Goal: Task Accomplishment & Management: Complete application form

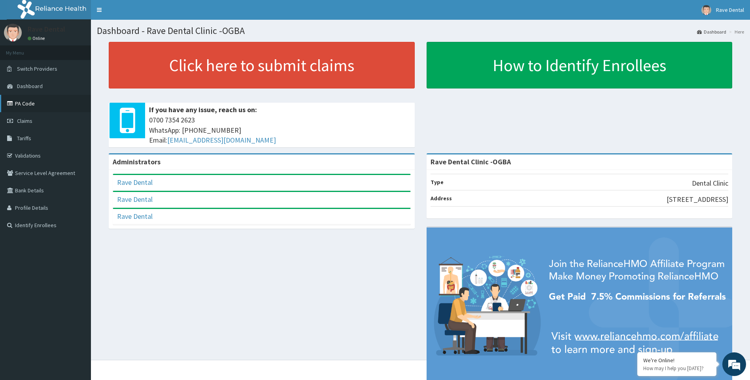
click at [41, 103] on link "PA Code" at bounding box center [45, 103] width 91 height 17
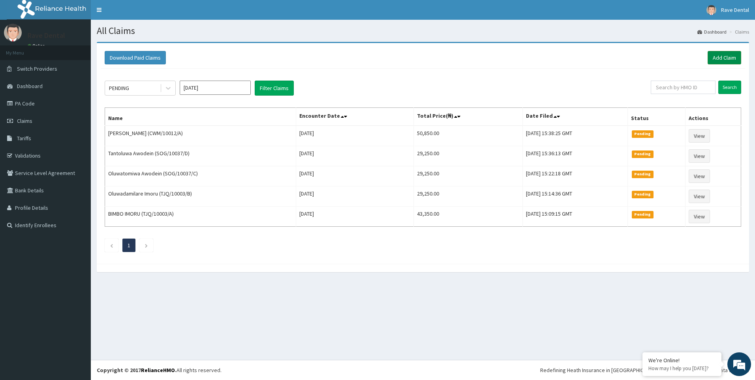
click at [721, 56] on link "Add Claim" at bounding box center [725, 57] width 34 height 13
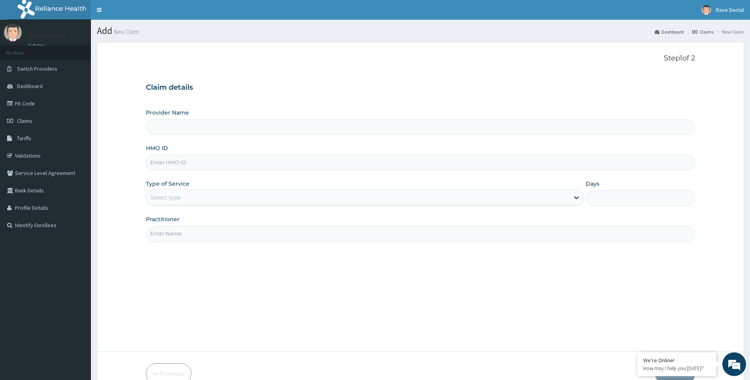
type input "Rave Dental Clinic -OGBA"
click at [168, 158] on input "HMO ID" at bounding box center [420, 162] width 549 height 15
type input "FCH/10125/A"
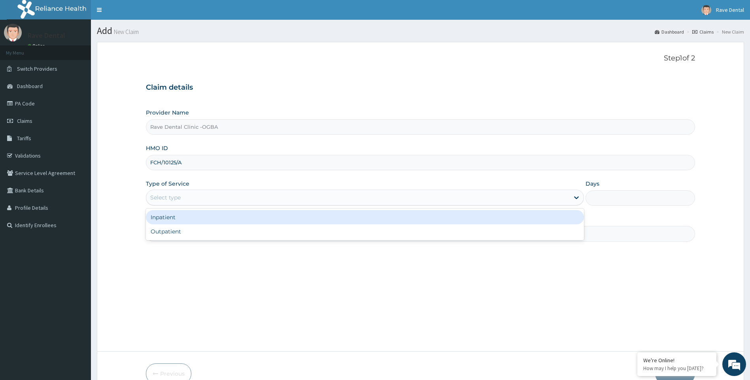
click at [186, 200] on div "Select type" at bounding box center [357, 197] width 423 height 13
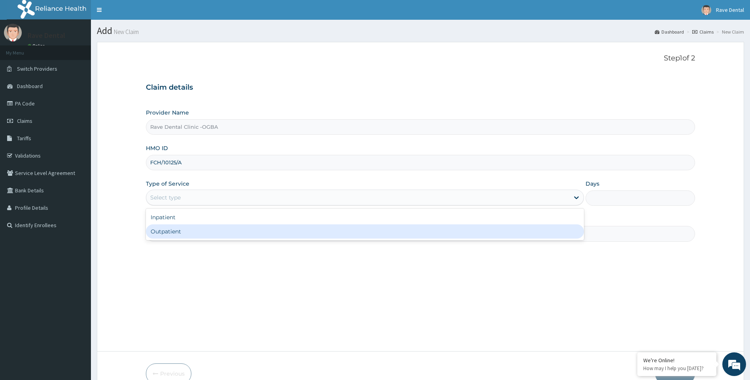
click at [192, 230] on div "Outpatient" at bounding box center [365, 231] width 438 height 14
type input "1"
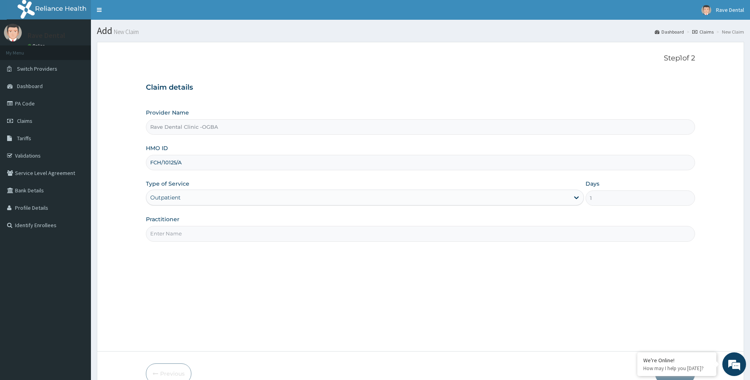
click at [196, 236] on input "Practitioner" at bounding box center [420, 233] width 549 height 15
type input "DR OWOYEMI"
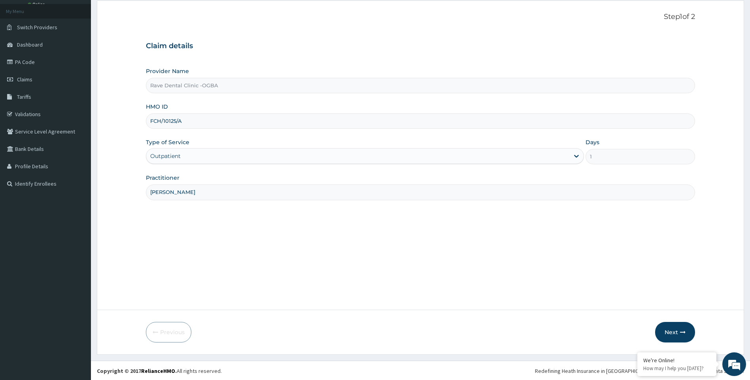
scroll to position [42, 0]
click at [672, 330] on button "Next" at bounding box center [675, 331] width 40 height 21
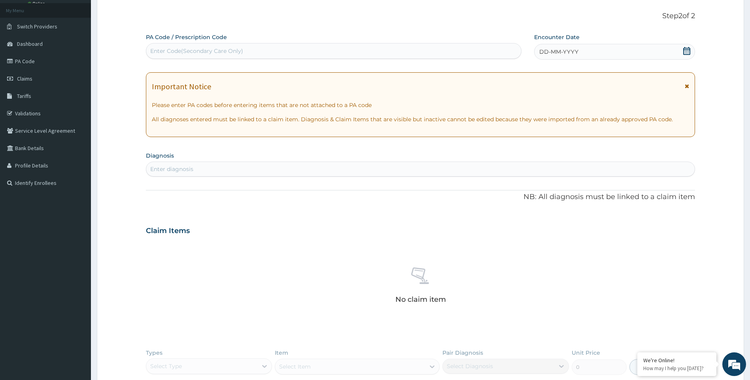
click at [209, 51] on div "Enter Code(Secondary Care Only)" at bounding box center [196, 51] width 93 height 8
type input "PA/15BF2D"
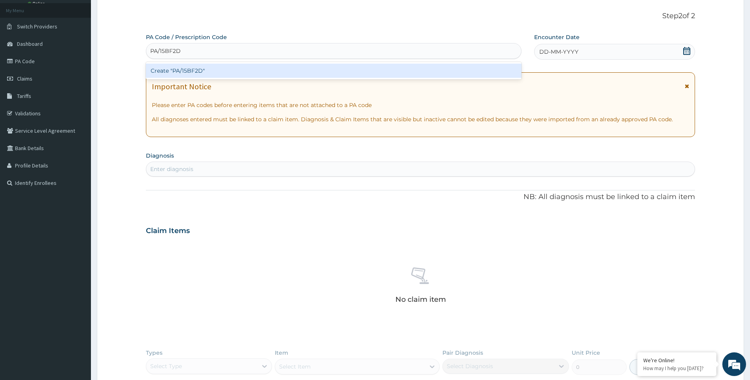
click at [208, 72] on div "Create "PA/15BF2D"" at bounding box center [333, 71] width 375 height 14
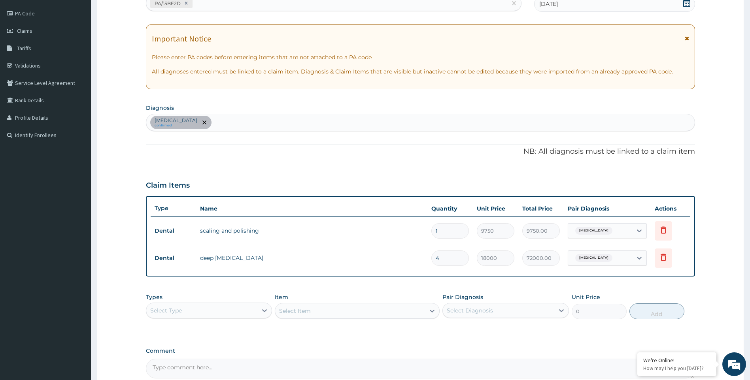
scroll to position [171, 0]
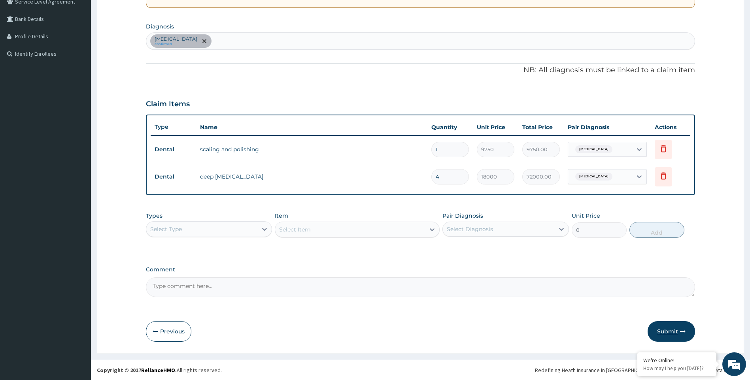
click at [675, 334] on button "Submit" at bounding box center [670, 331] width 47 height 21
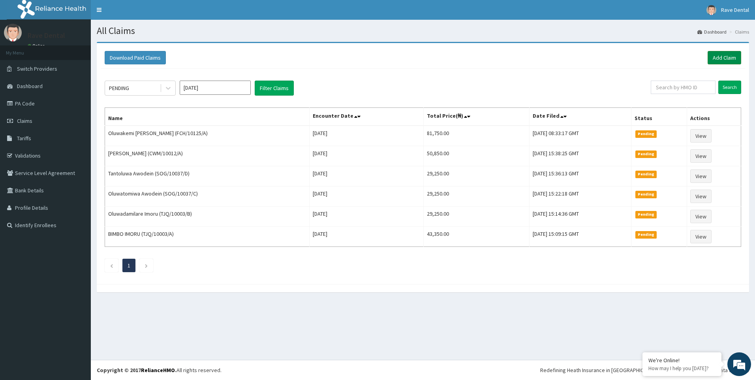
click at [734, 58] on link "Add Claim" at bounding box center [725, 57] width 34 height 13
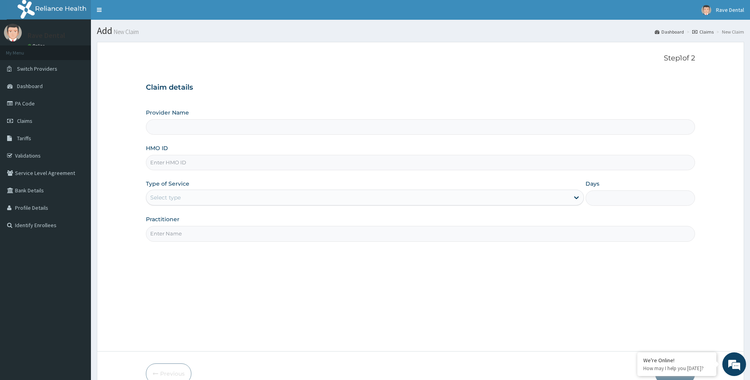
click at [168, 166] on input "HMO ID" at bounding box center [420, 162] width 549 height 15
type input "Rave Dental Clinic -OGBA"
type input "REL/10565"
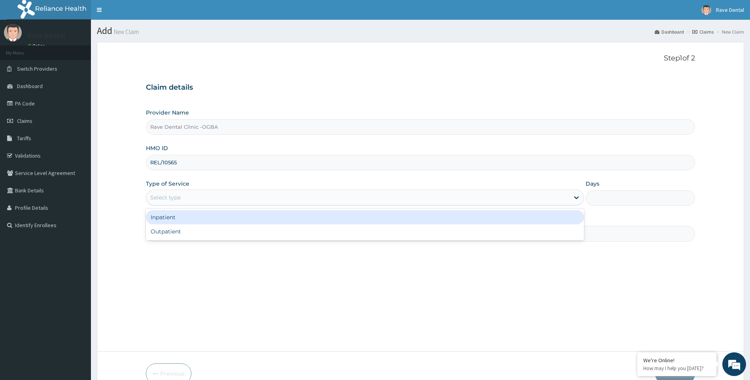
click at [183, 195] on div "Select type" at bounding box center [357, 197] width 423 height 13
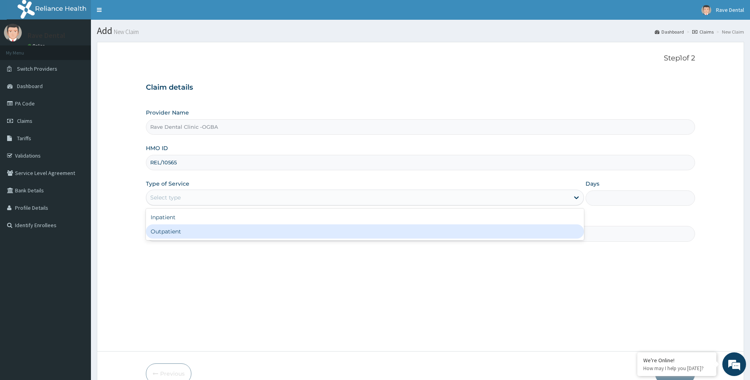
click at [180, 234] on div "Outpatient" at bounding box center [365, 231] width 438 height 14
type input "1"
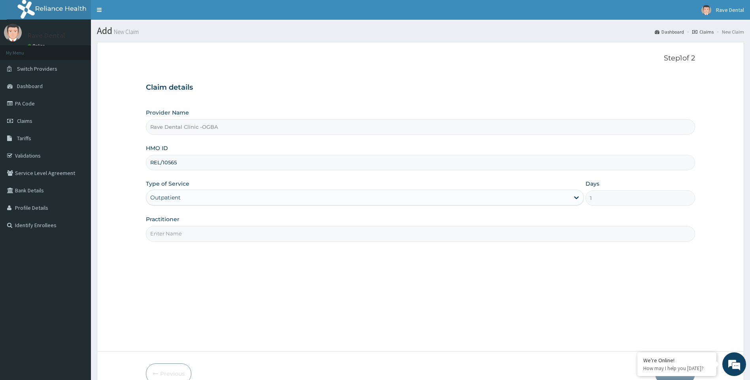
drag, startPoint x: 184, startPoint y: 232, endPoint x: 185, endPoint y: 238, distance: 5.5
click at [185, 232] on input "Practitioner" at bounding box center [420, 233] width 549 height 15
type input "[PERSON_NAME]"
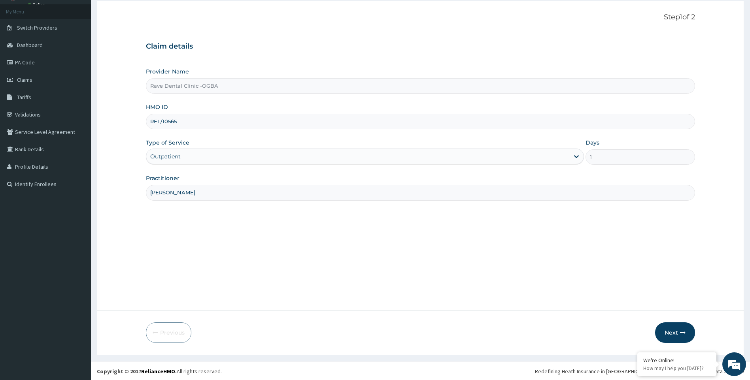
scroll to position [42, 0]
click at [673, 335] on button "Next" at bounding box center [675, 331] width 40 height 21
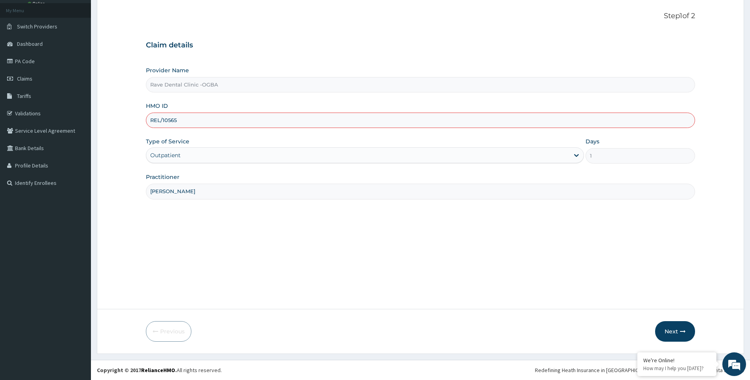
click at [182, 120] on input "REL/10565" at bounding box center [420, 120] width 549 height 15
type input "REL/10565/A"
click at [670, 331] on button "Next" at bounding box center [675, 331] width 40 height 21
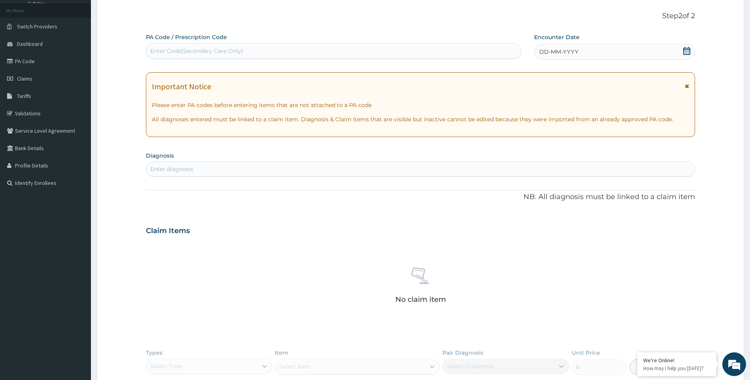
click at [166, 52] on div "Enter Code(Secondary Care Only)" at bounding box center [196, 51] width 93 height 8
type input "PA/7BBE56"
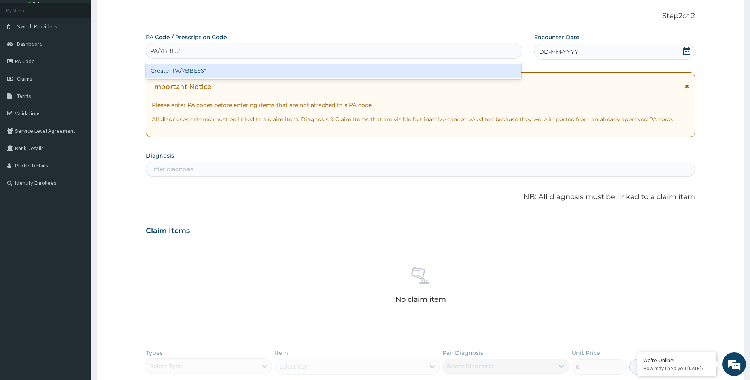
click at [202, 70] on div "Create "PA/7BBE56"" at bounding box center [333, 71] width 375 height 14
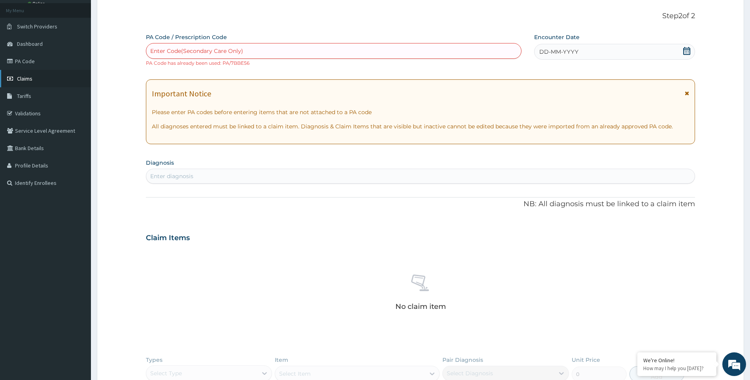
click at [40, 79] on link "Claims" at bounding box center [45, 78] width 91 height 17
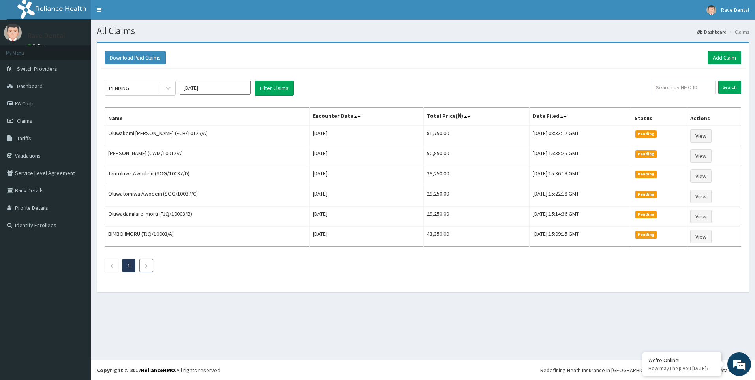
click at [145, 267] on icon "Next page" at bounding box center [147, 266] width 4 height 5
click at [131, 262] on li "1" at bounding box center [128, 265] width 13 height 13
click at [113, 264] on icon "Previous page" at bounding box center [112, 266] width 4 height 5
click at [147, 267] on icon "Next page" at bounding box center [147, 266] width 4 height 5
click at [27, 121] on span "Claims" at bounding box center [24, 120] width 15 height 7
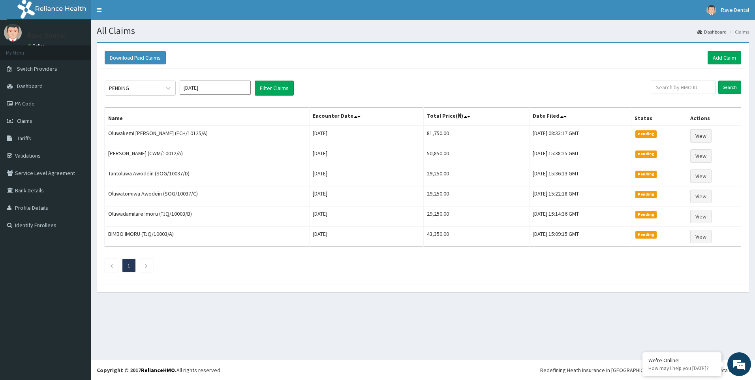
click at [132, 266] on li "1" at bounding box center [128, 265] width 13 height 13
click at [148, 264] on li at bounding box center [146, 265] width 14 height 13
click at [148, 264] on icon "Next page" at bounding box center [147, 266] width 4 height 5
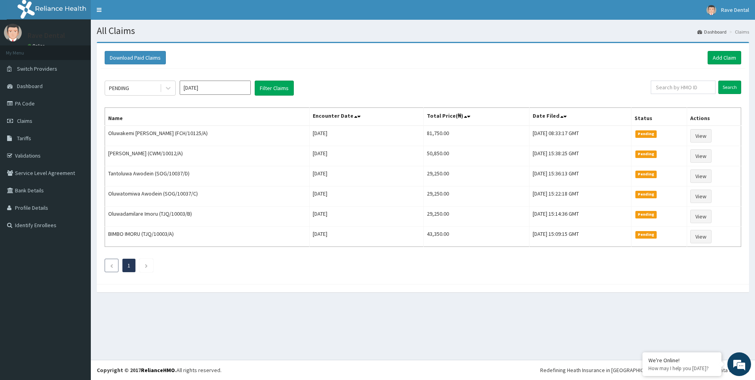
click at [110, 265] on icon "Previous page" at bounding box center [112, 266] width 4 height 5
click at [677, 90] on input "text" at bounding box center [683, 87] width 65 height 13
type input "REL/10565/A"
click at [730, 87] on input "Search" at bounding box center [730, 87] width 23 height 13
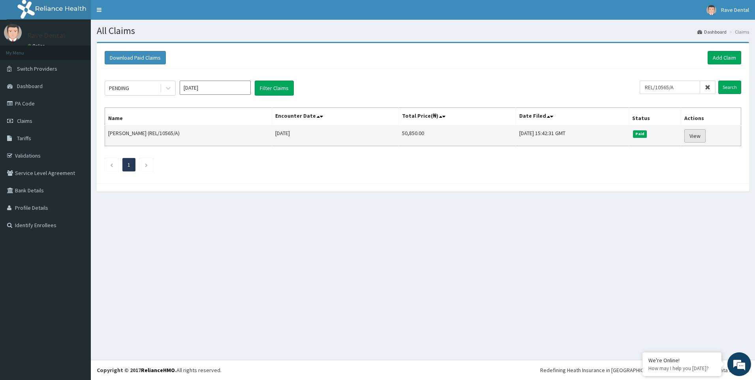
click at [697, 138] on link "View" at bounding box center [695, 135] width 21 height 13
